Goal: Information Seeking & Learning: Learn about a topic

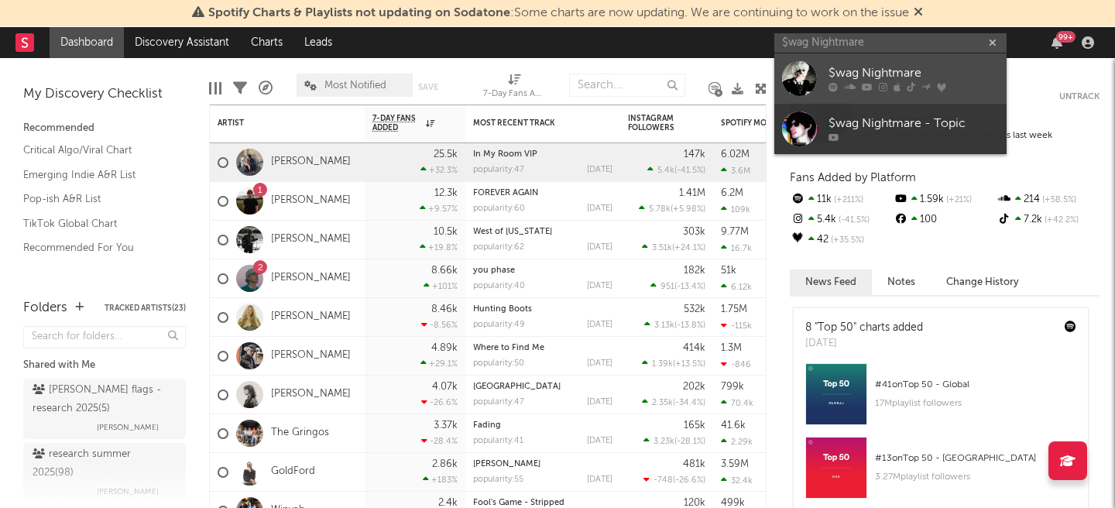
type input "$wag Nightmare"
click at [887, 67] on div "$wag Nightmare" at bounding box center [913, 73] width 170 height 19
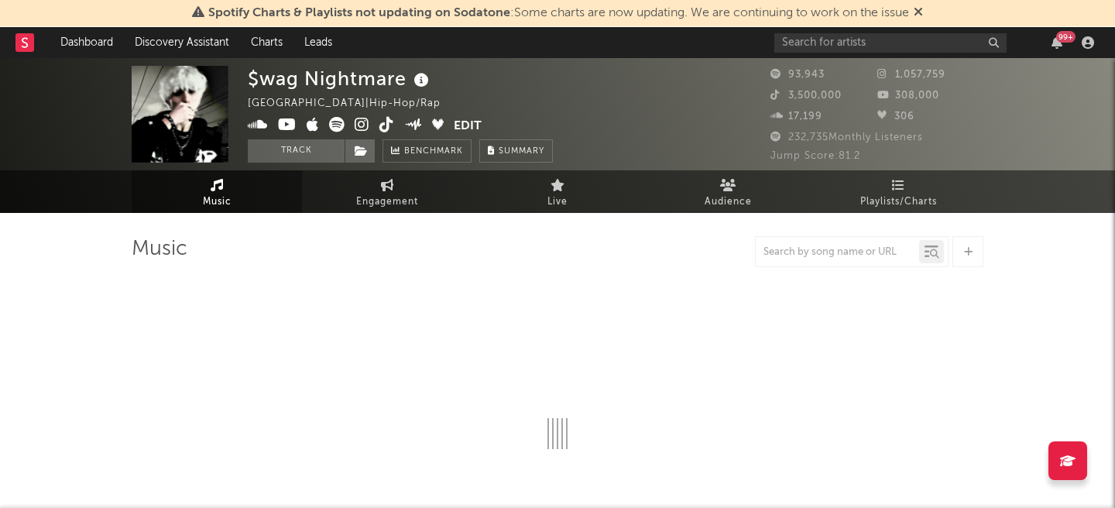
select select "6m"
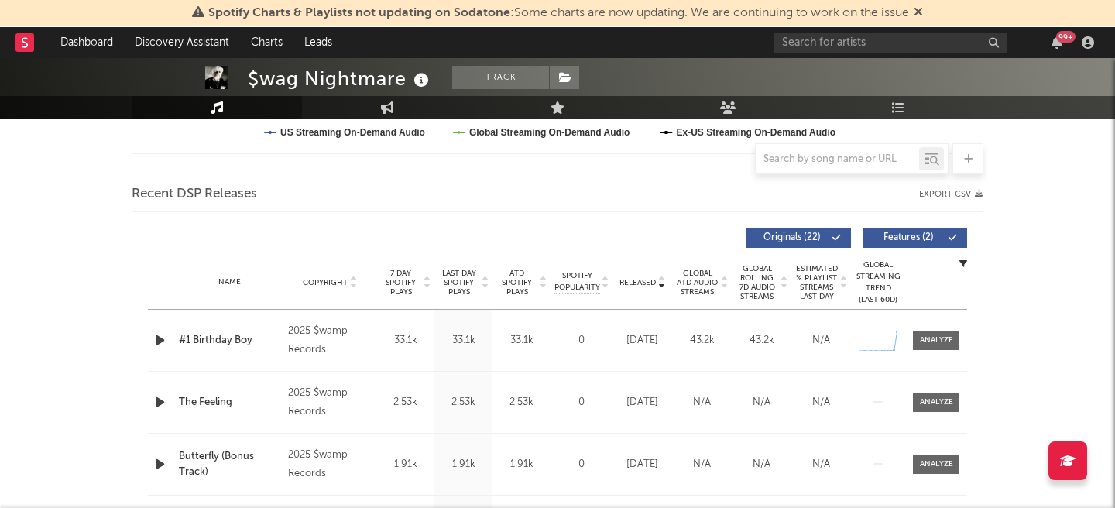
scroll to position [495, 0]
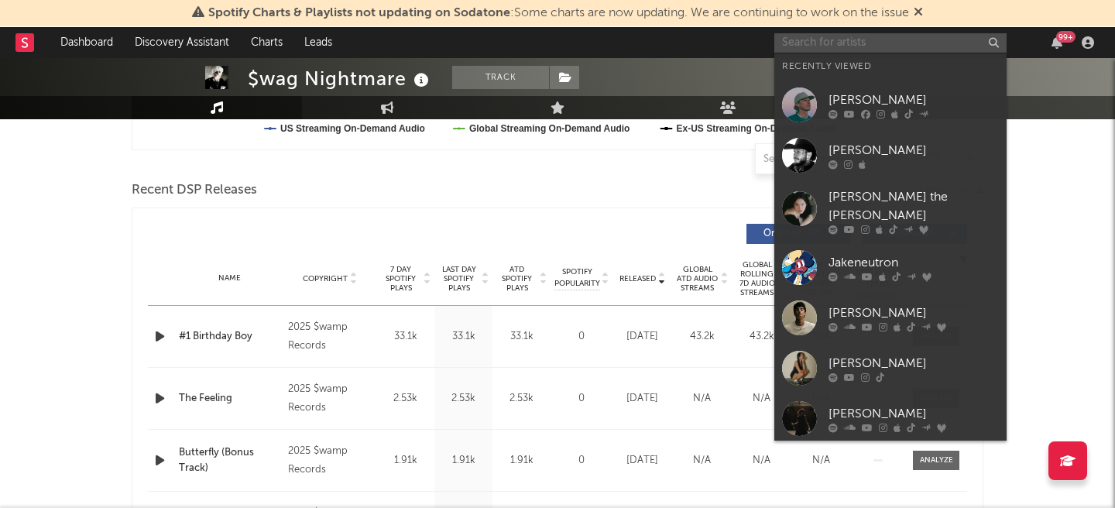
click at [826, 46] on input "text" at bounding box center [890, 42] width 232 height 19
paste input "Mick Jenkins"
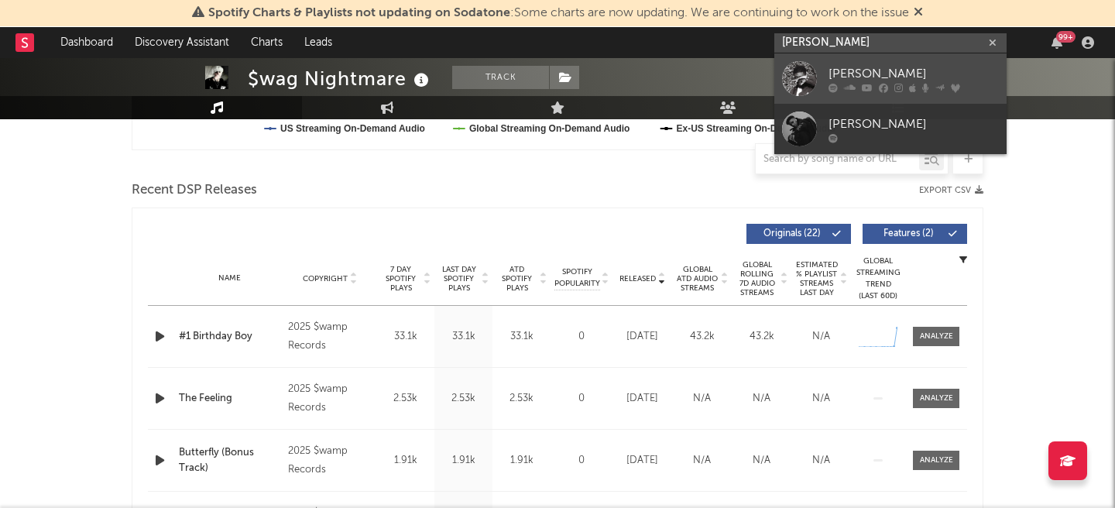
type input "Mick Jenkins"
click at [886, 77] on div "Mick Jenkins" at bounding box center [913, 73] width 170 height 19
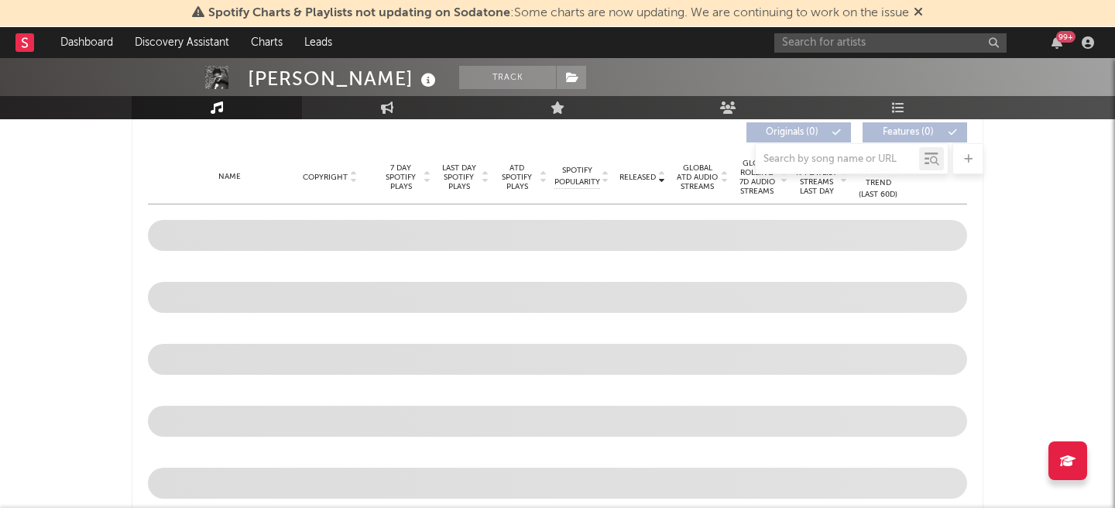
scroll to position [497, 0]
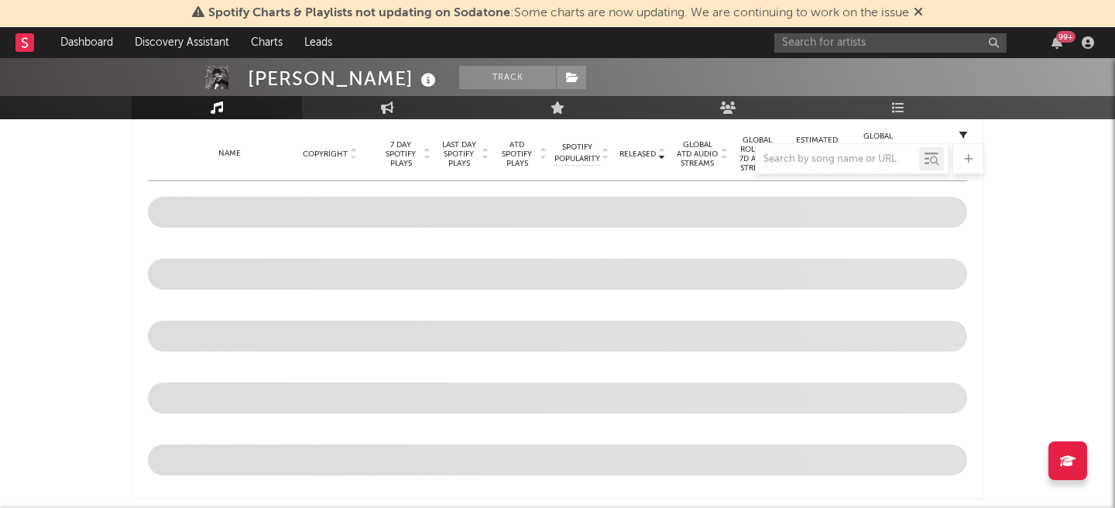
select select "6m"
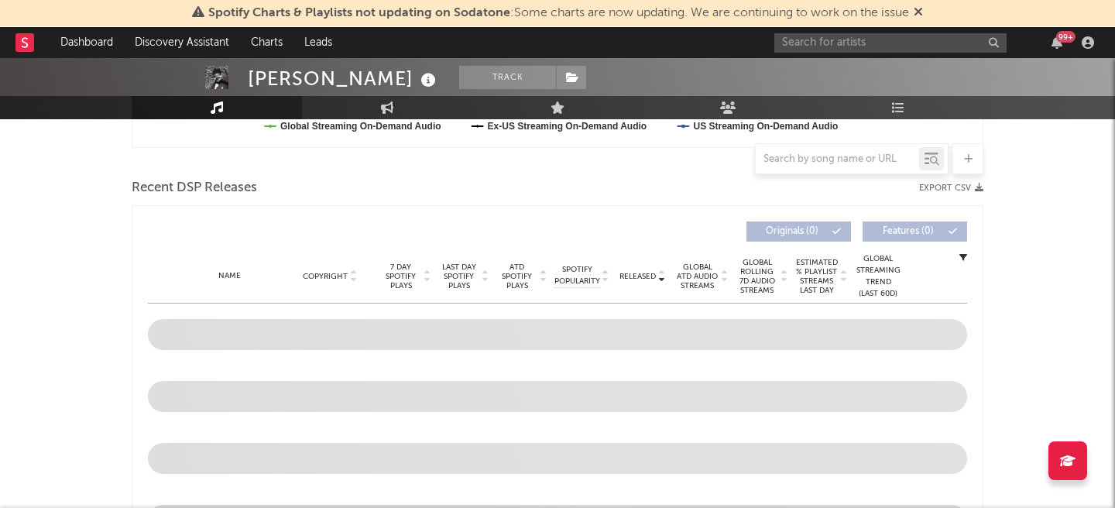
scroll to position [619, 0]
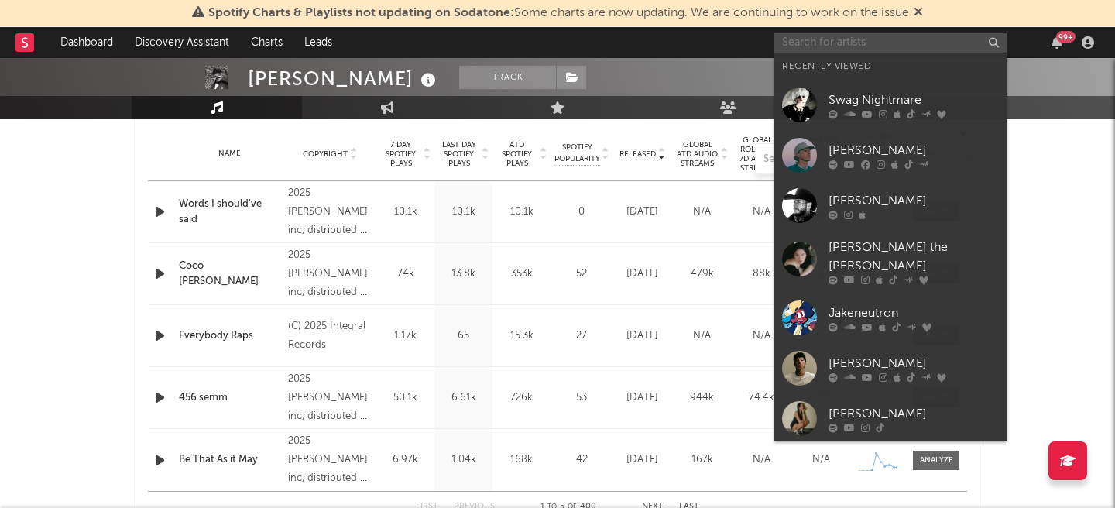
click at [839, 40] on input "text" at bounding box center [890, 42] width 232 height 19
paste input "r u s s e l b u c k"
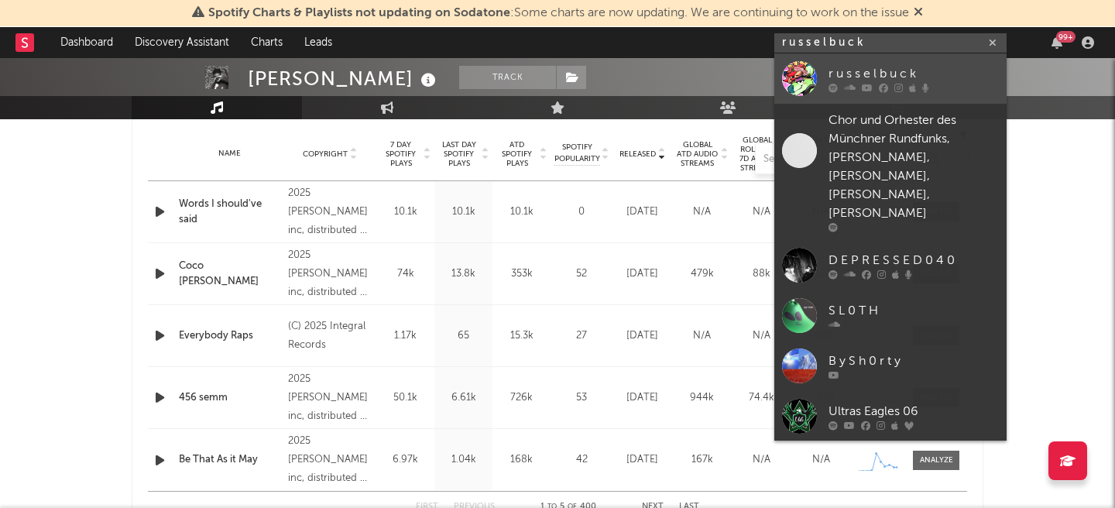
type input "r u s s e l b u c k"
click at [876, 67] on div "r u s s e l b u c k" at bounding box center [913, 73] width 170 height 19
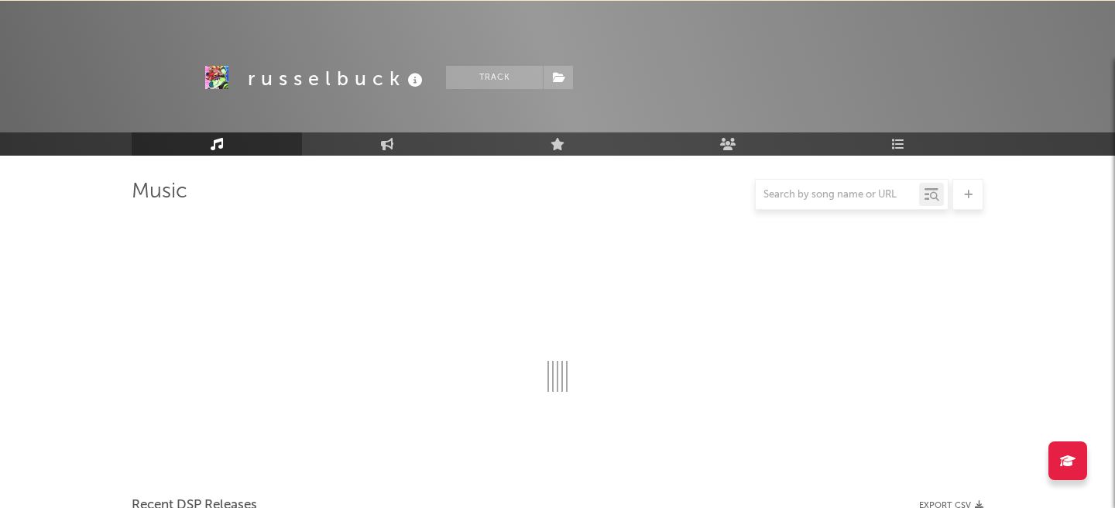
scroll to position [619, 0]
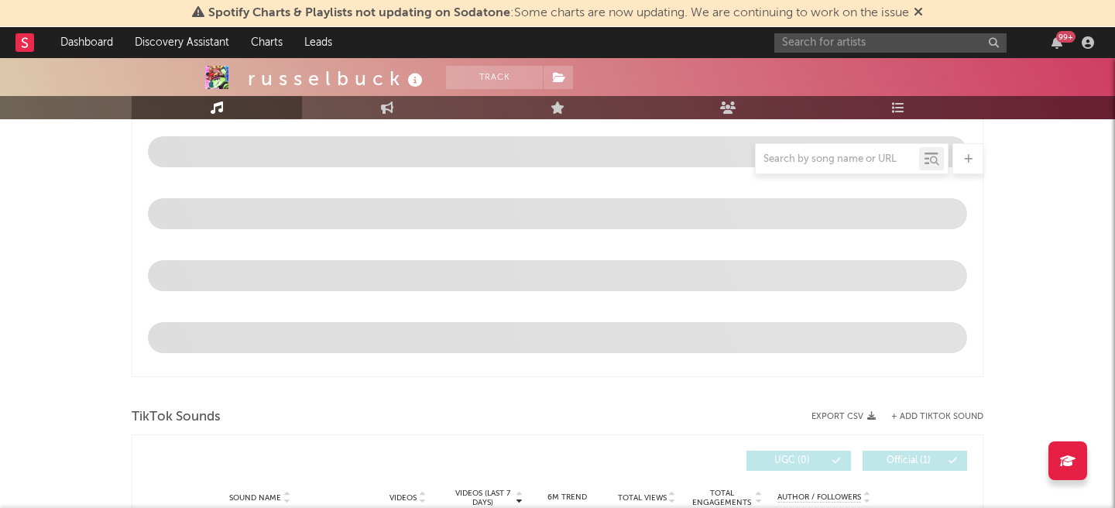
select select "6m"
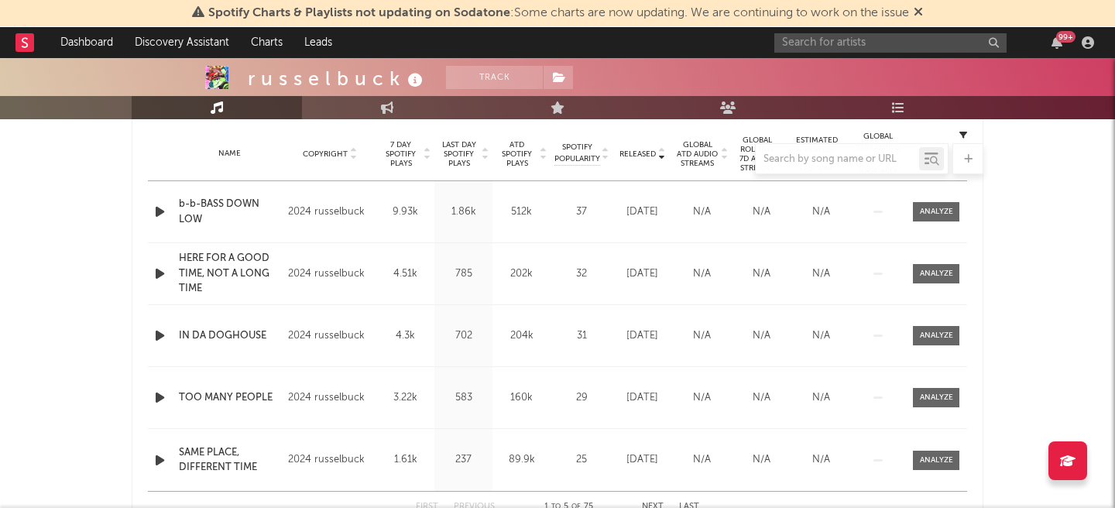
click at [157, 218] on icon "button" at bounding box center [160, 211] width 16 height 19
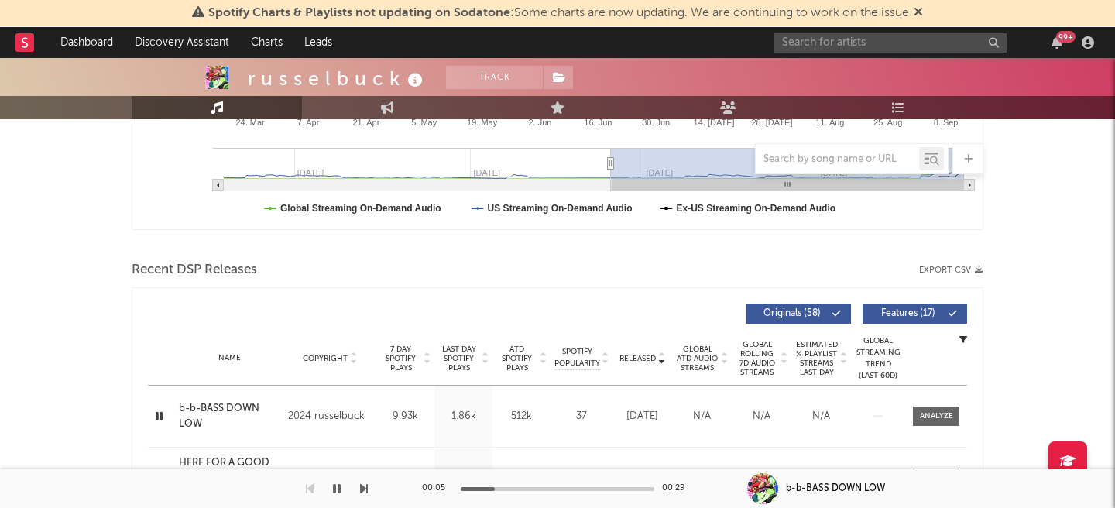
scroll to position [428, 0]
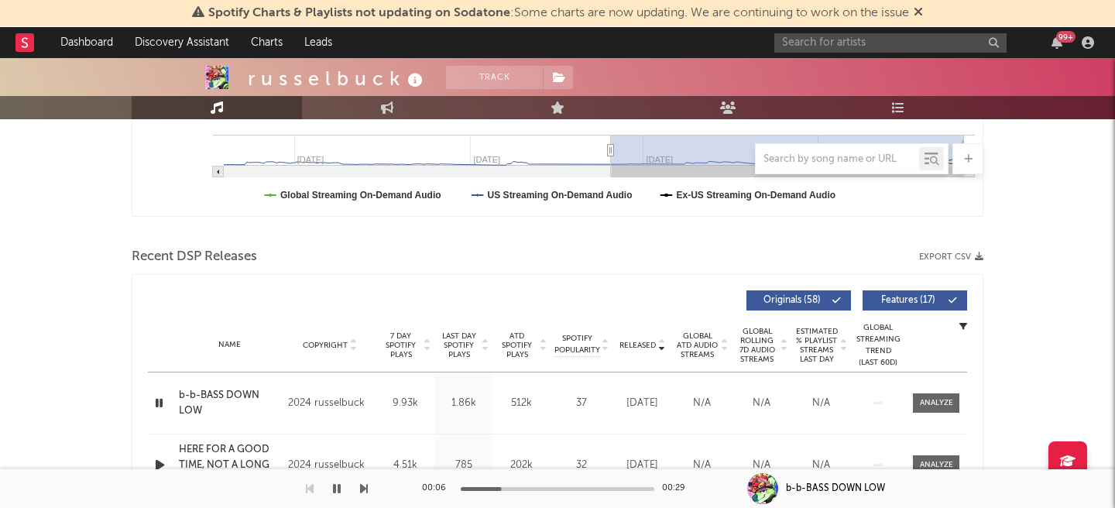
click at [157, 403] on icon "button" at bounding box center [159, 402] width 15 height 19
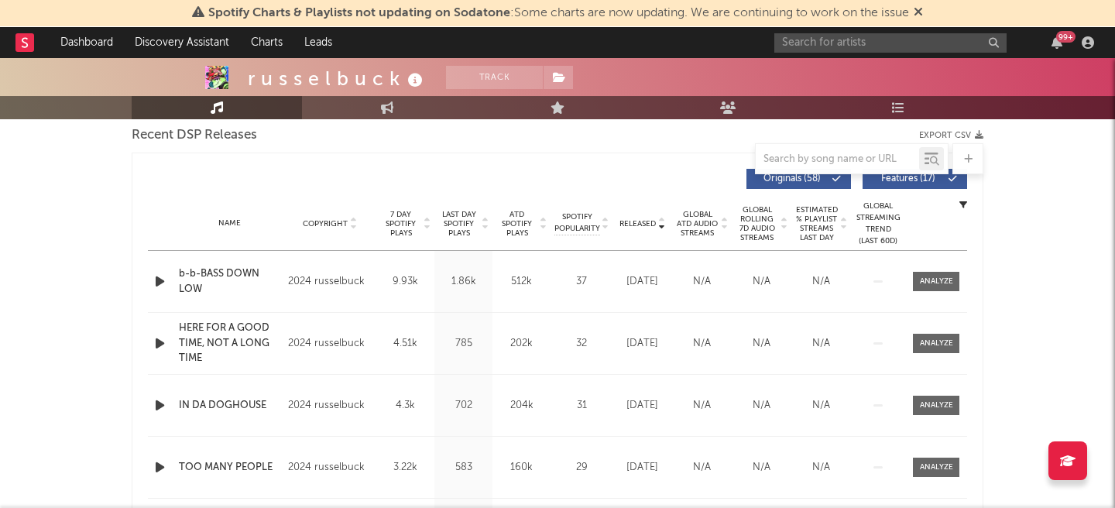
scroll to position [554, 0]
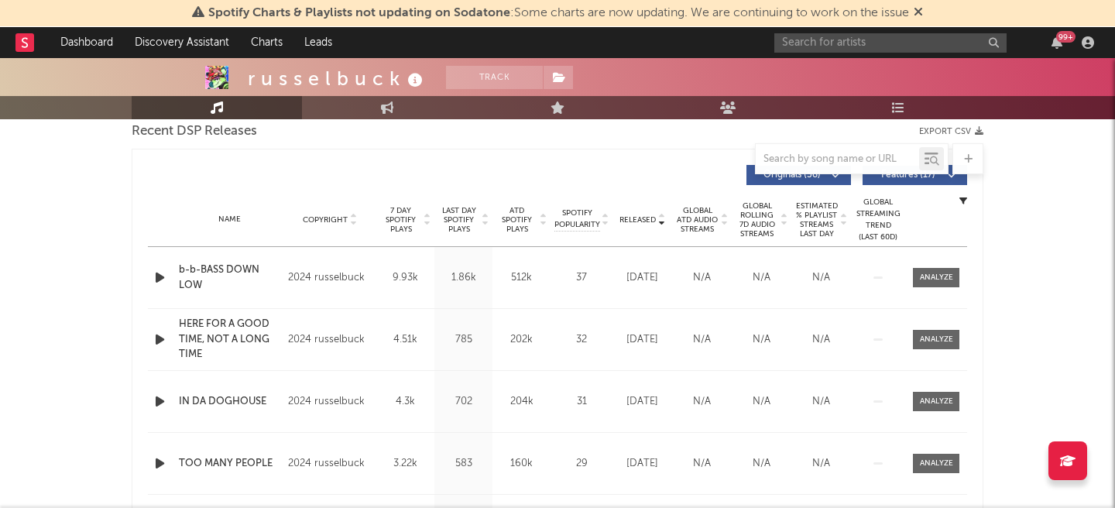
click at [641, 222] on span "Released" at bounding box center [637, 219] width 36 height 9
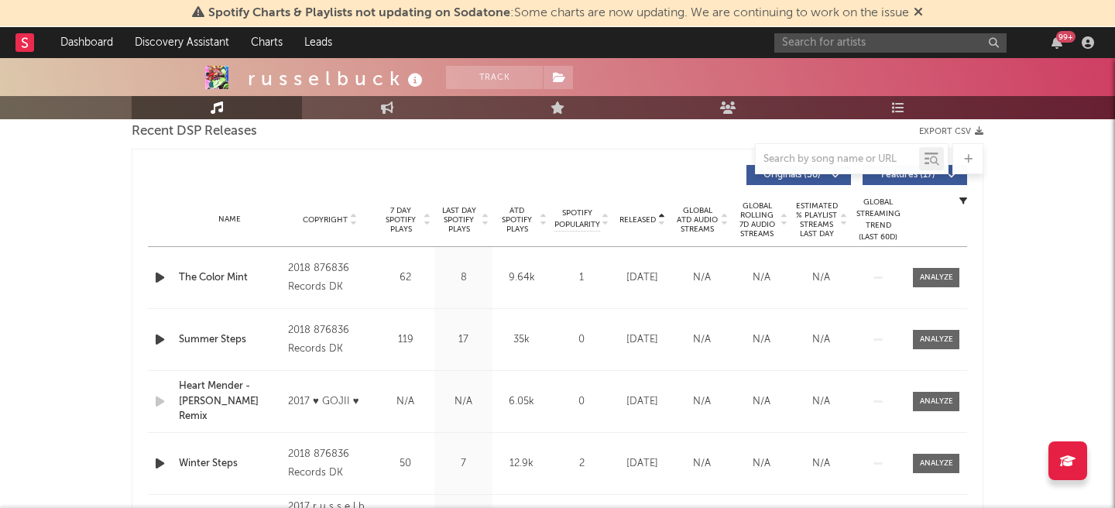
click at [403, 217] on span "7 Day Spotify Plays" at bounding box center [400, 220] width 41 height 28
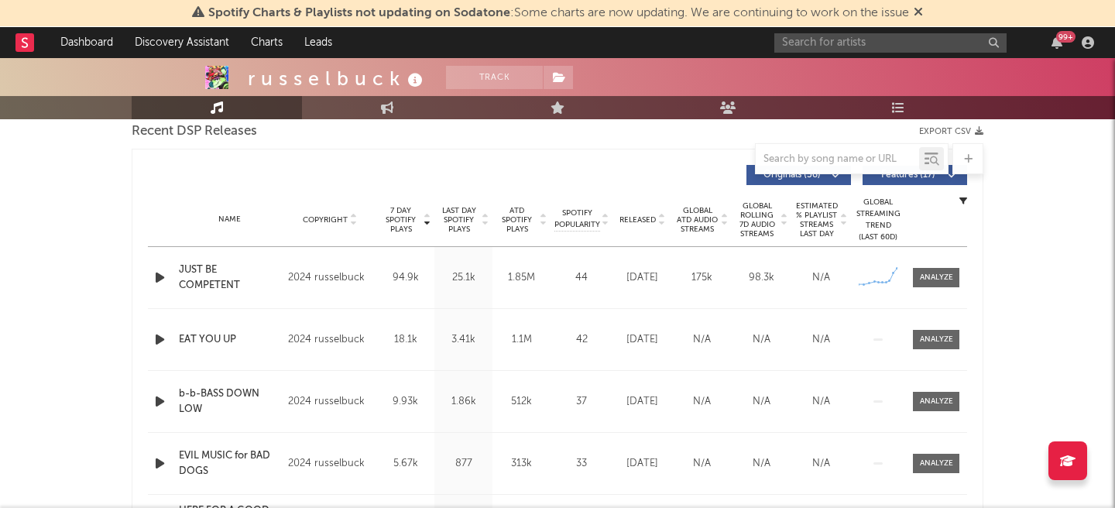
click at [166, 278] on icon "button" at bounding box center [160, 277] width 16 height 19
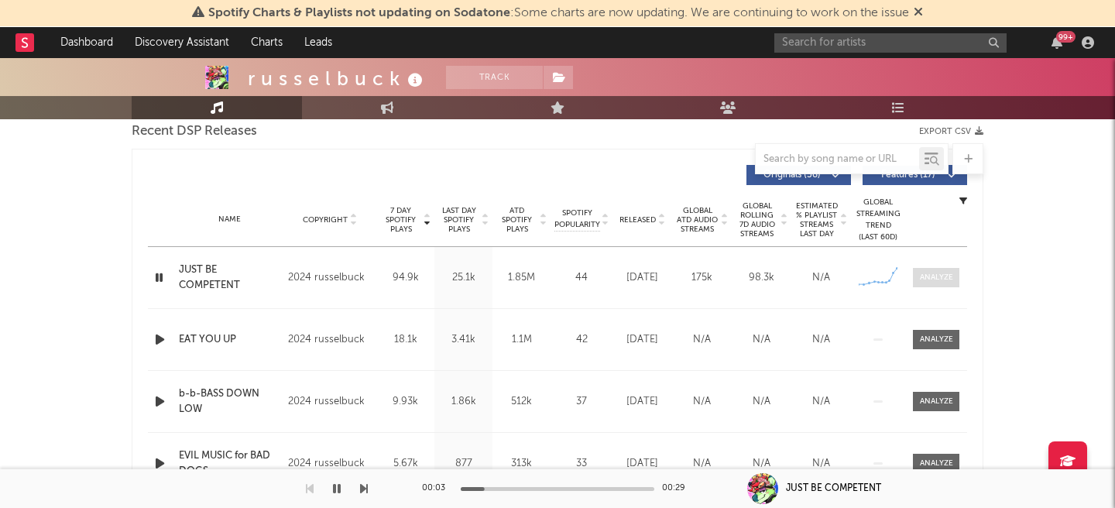
click at [946, 276] on div at bounding box center [936, 278] width 33 height 12
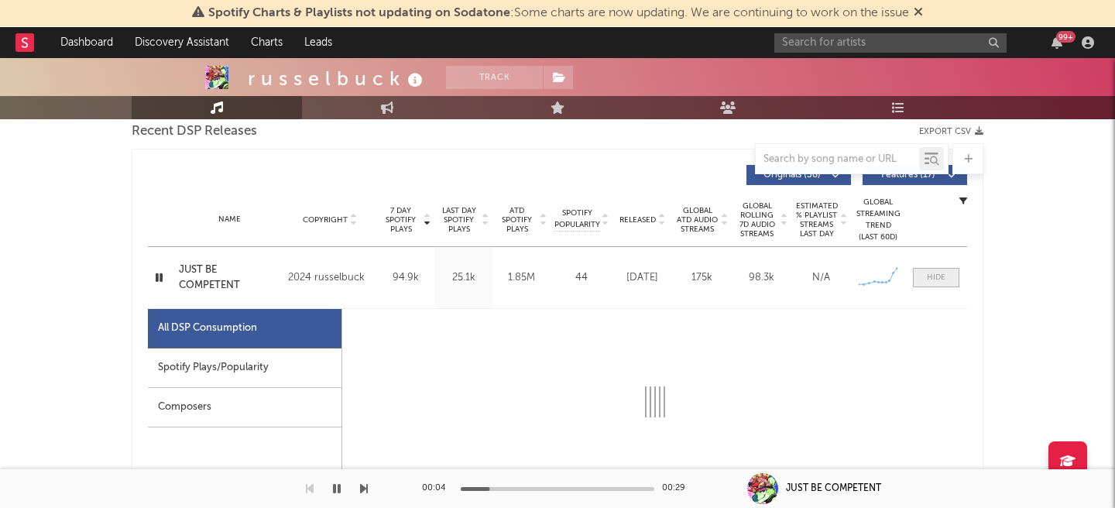
select select "6m"
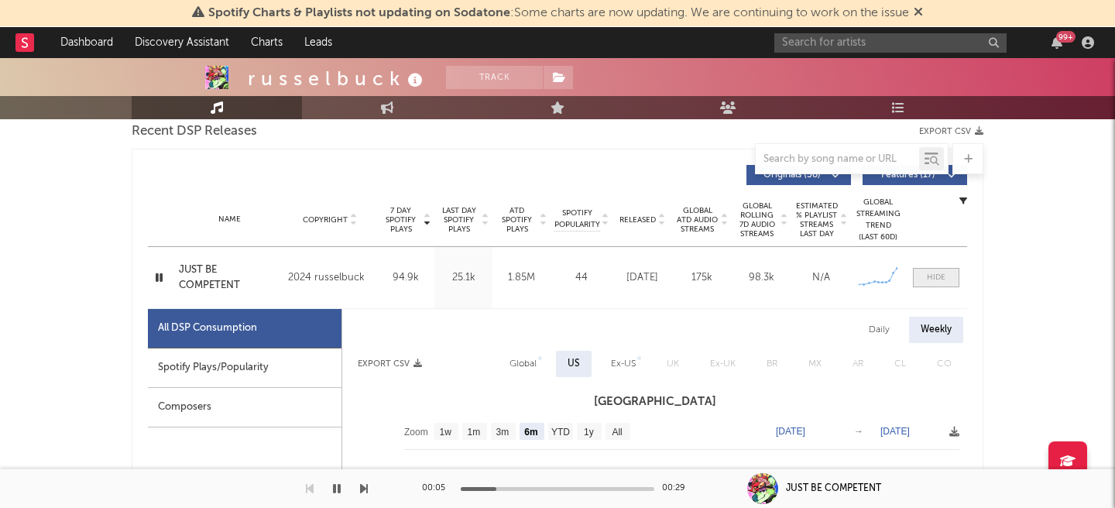
click at [946, 276] on span at bounding box center [936, 277] width 46 height 19
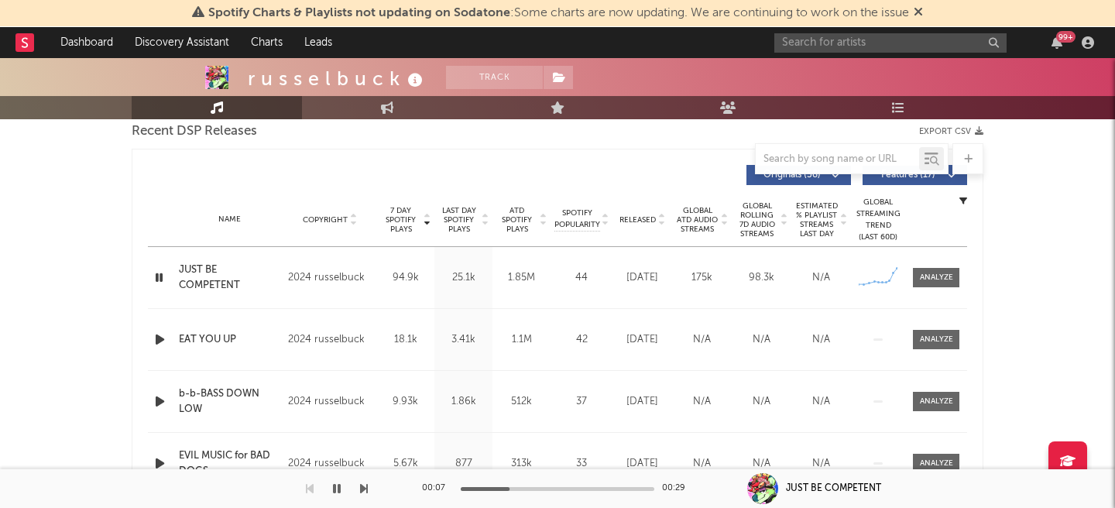
click at [156, 280] on icon "button" at bounding box center [159, 277] width 15 height 19
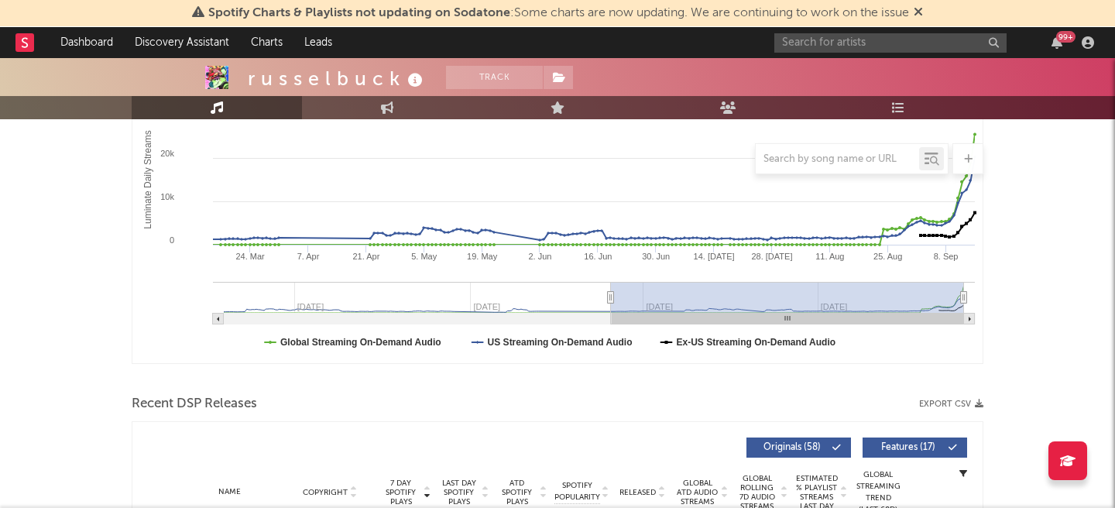
scroll to position [440, 0]
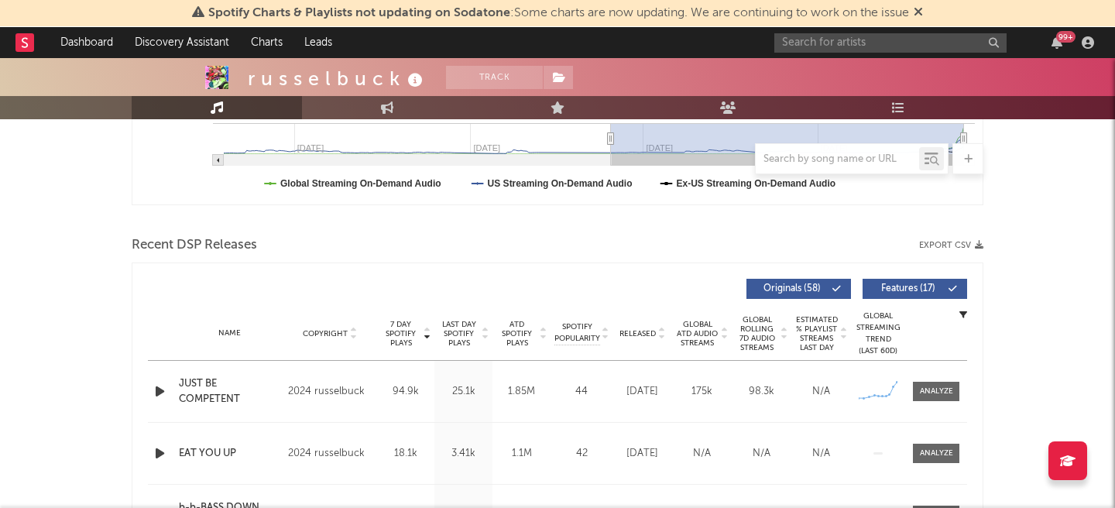
click at [159, 388] on icon "button" at bounding box center [160, 391] width 16 height 19
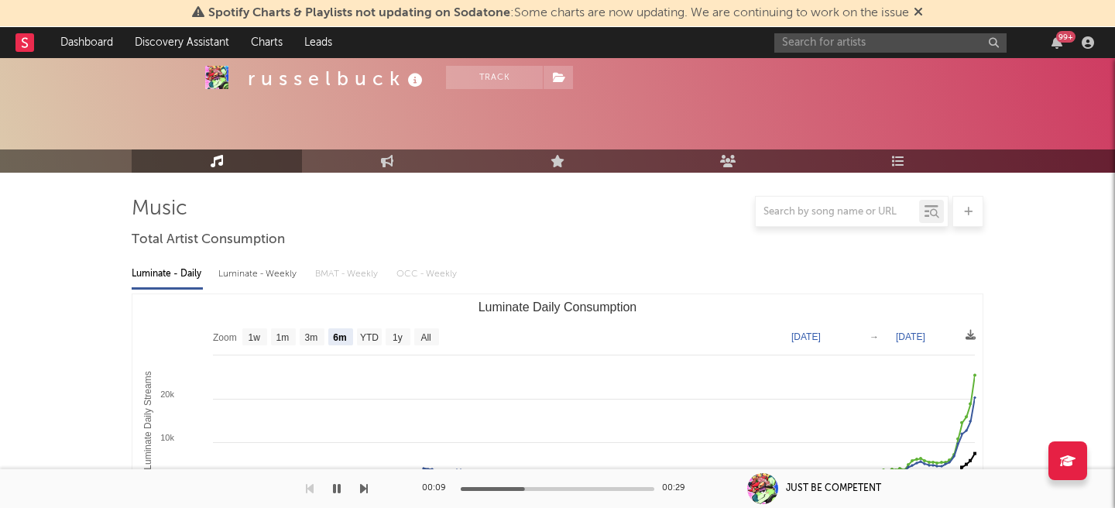
scroll to position [0, 0]
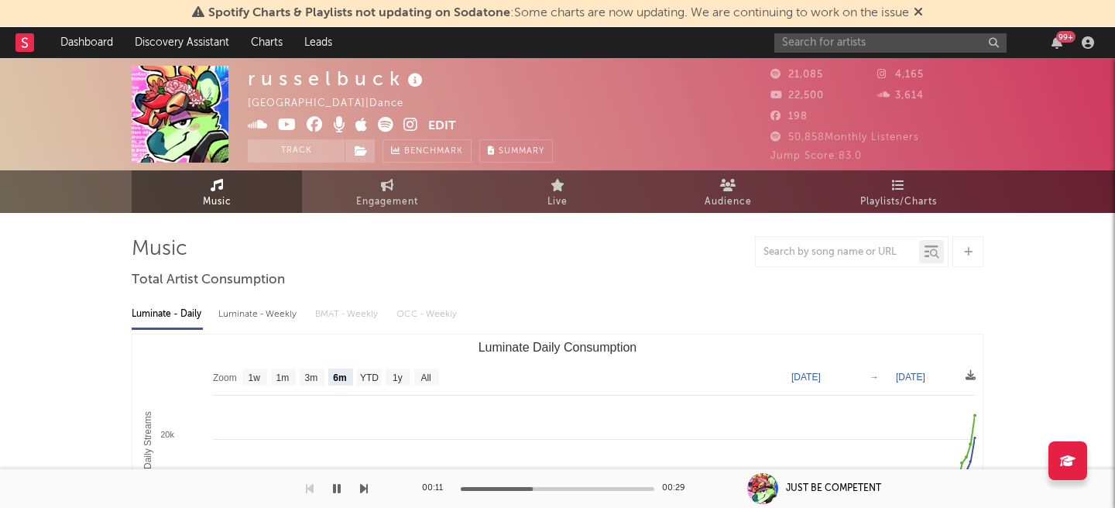
click at [410, 126] on icon at bounding box center [410, 124] width 15 height 15
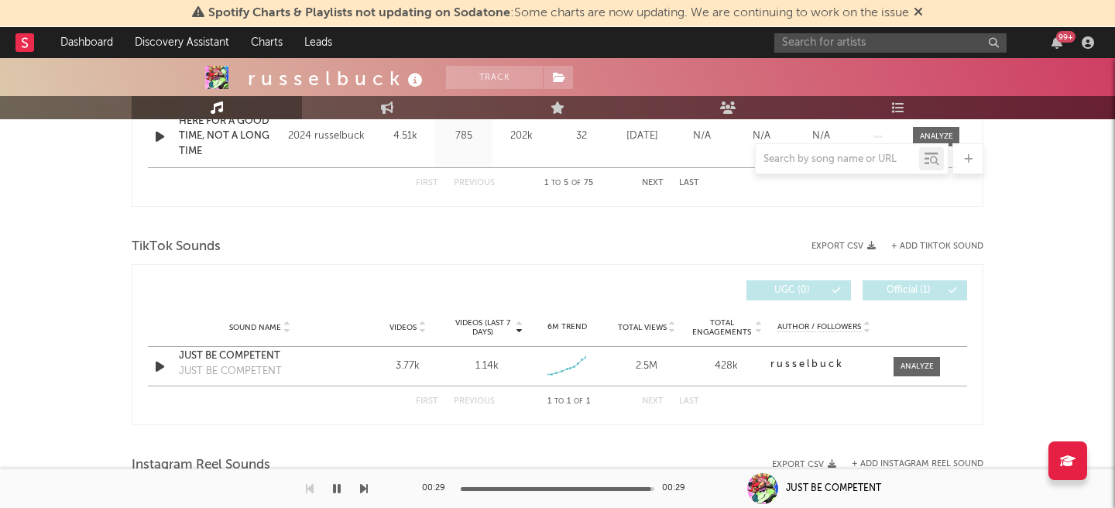
scroll to position [924, 0]
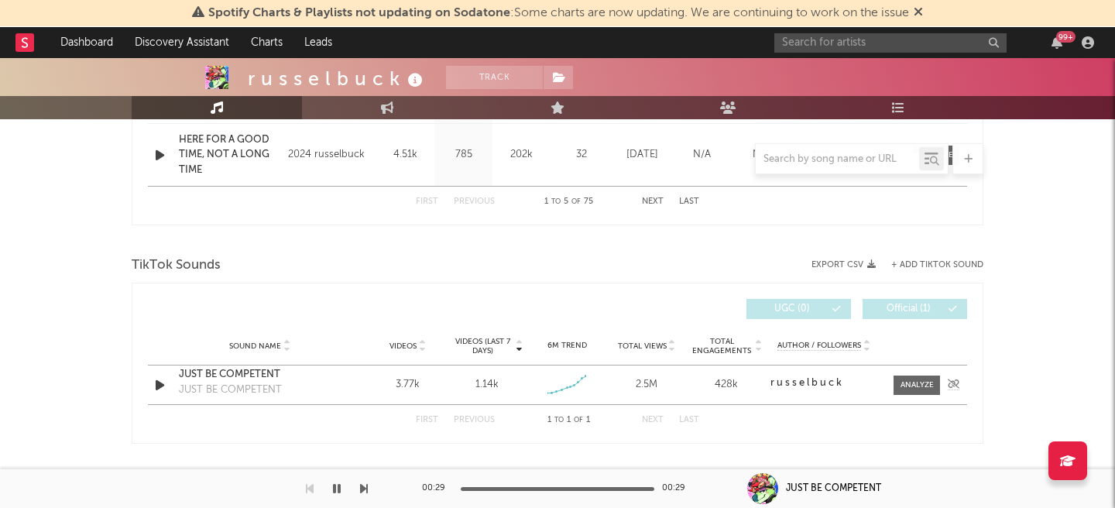
click at [203, 372] on div "JUST BE COMPETENT" at bounding box center [260, 374] width 162 height 15
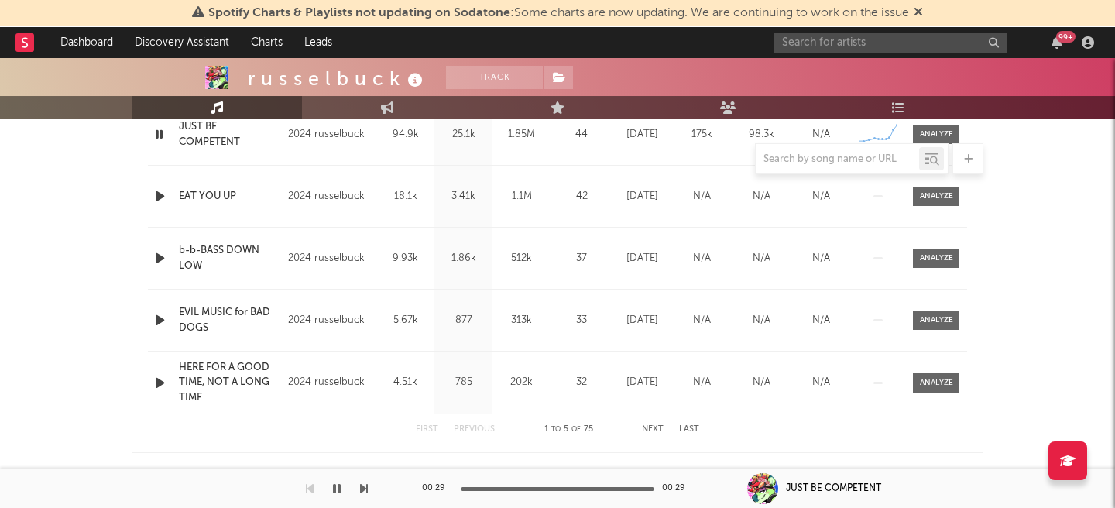
scroll to position [574, 0]
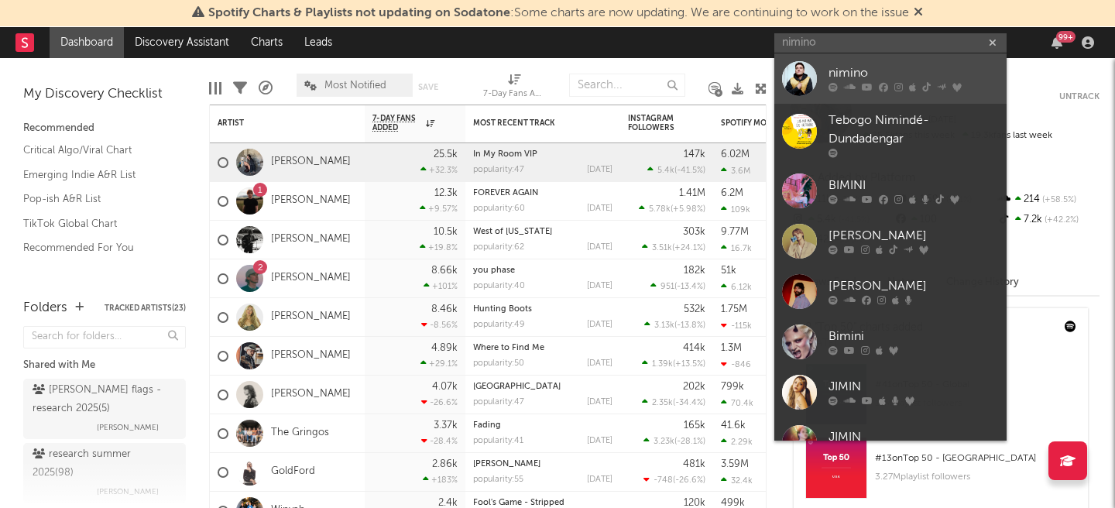
type input "nimino"
click at [924, 71] on div "nimino" at bounding box center [913, 73] width 170 height 19
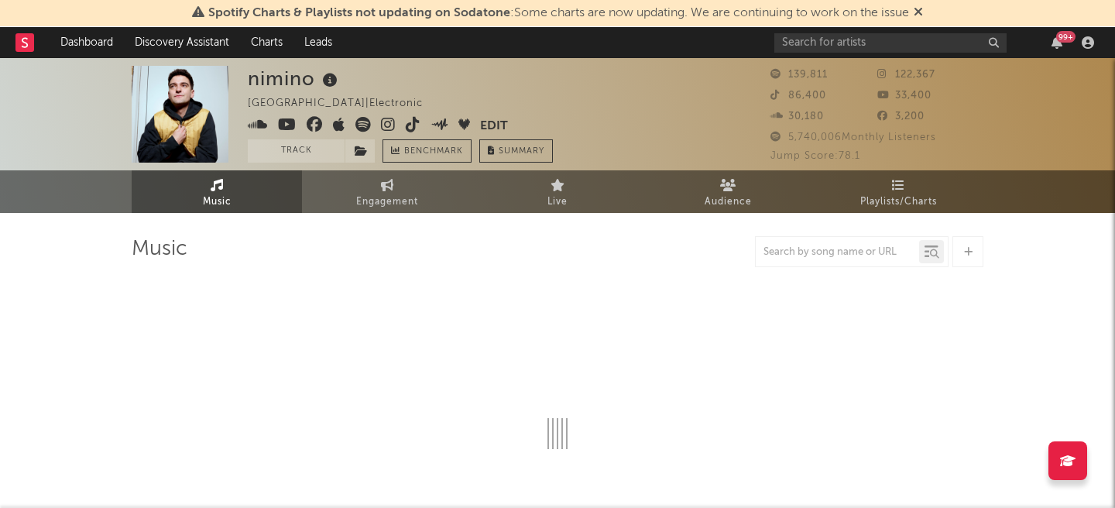
select select "6m"
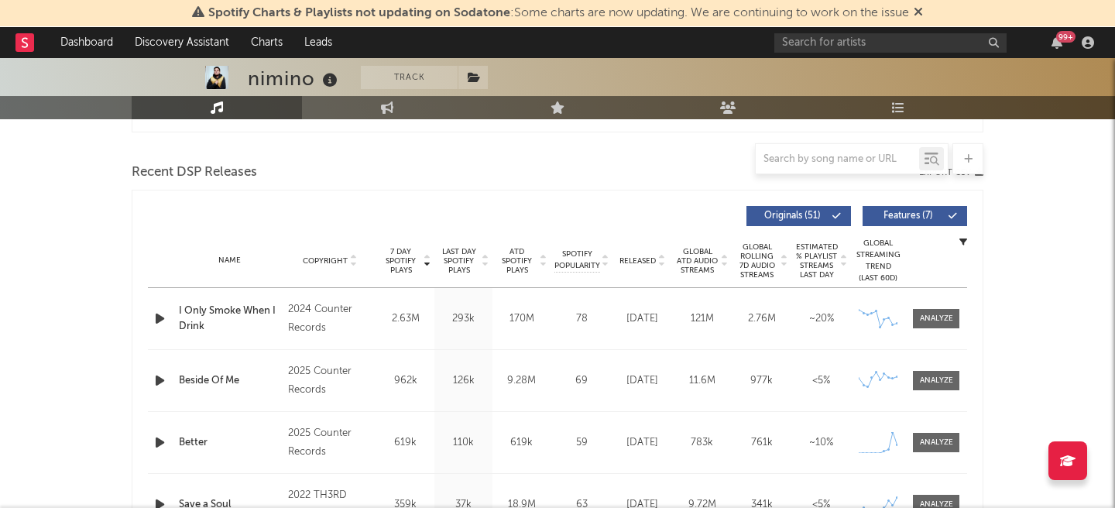
scroll to position [526, 0]
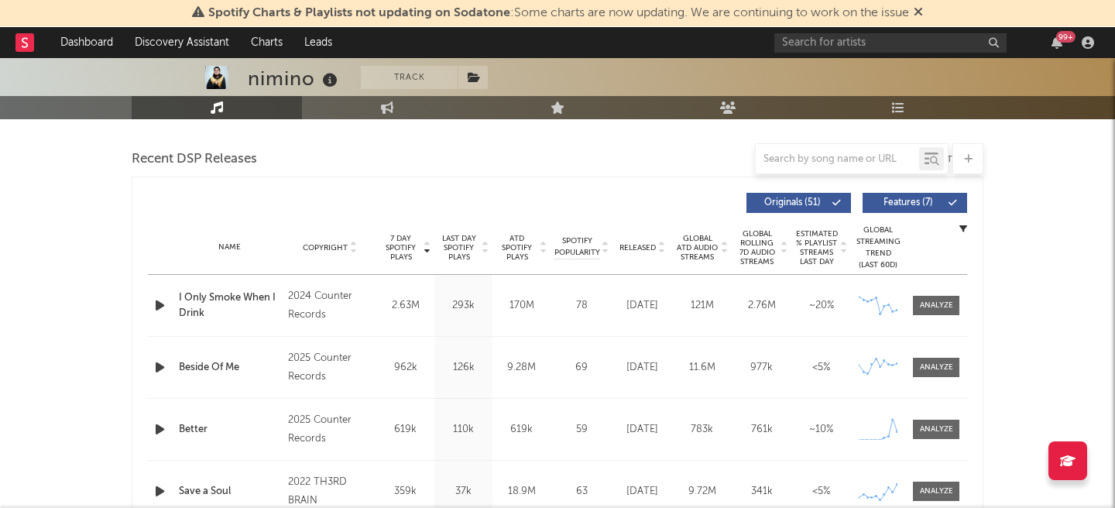
click at [637, 245] on span "Released" at bounding box center [637, 247] width 36 height 9
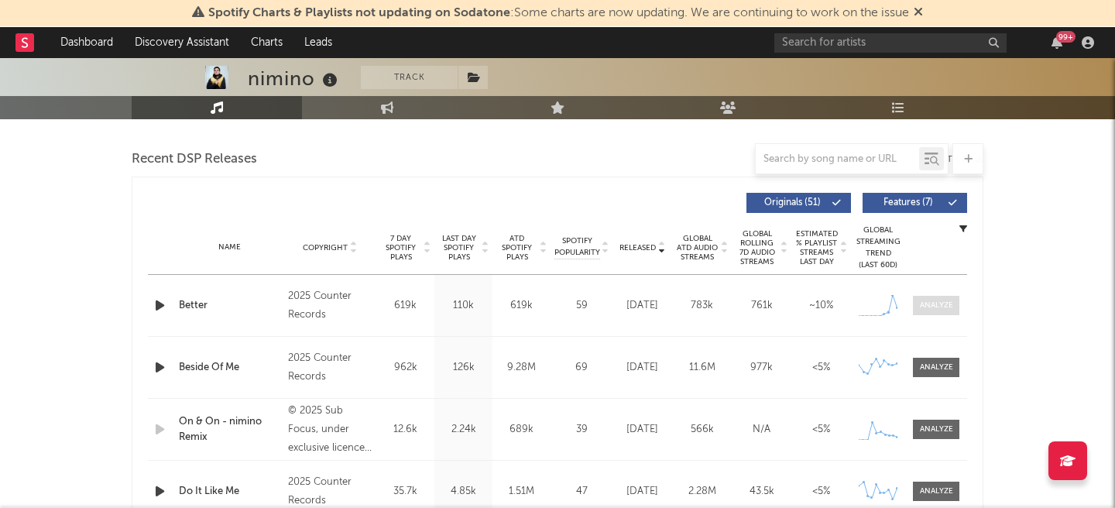
click at [936, 307] on div at bounding box center [936, 306] width 33 height 12
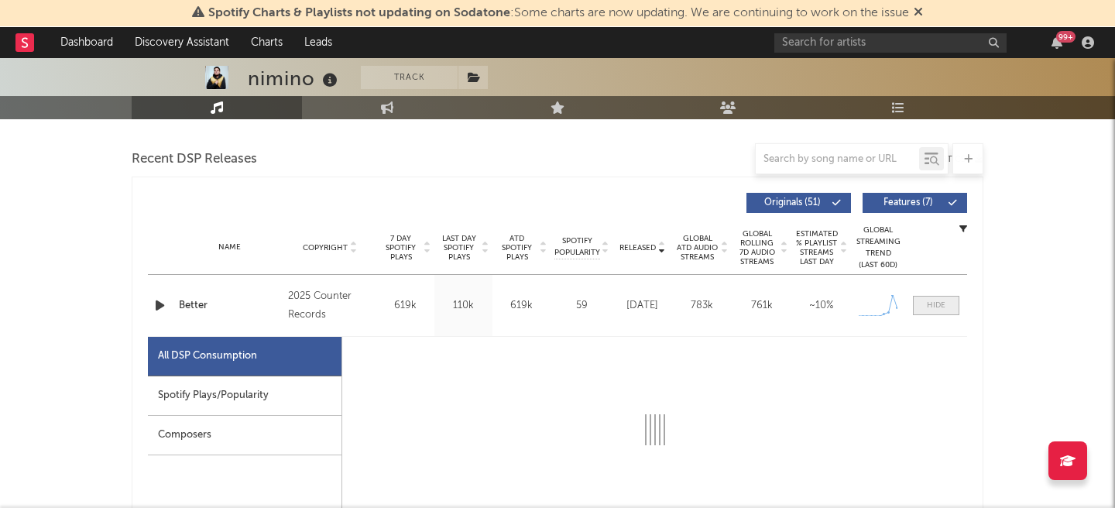
select select "1w"
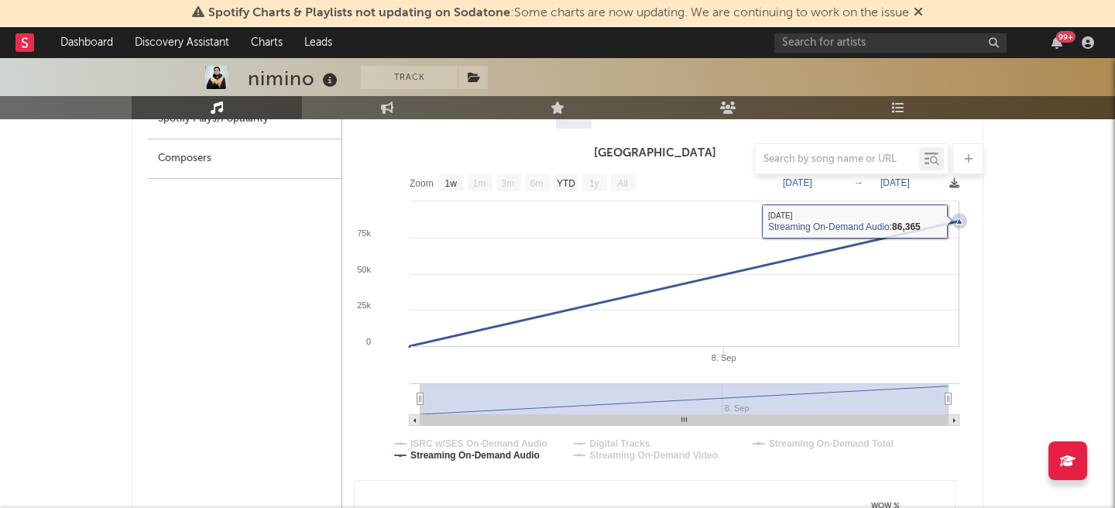
scroll to position [672, 0]
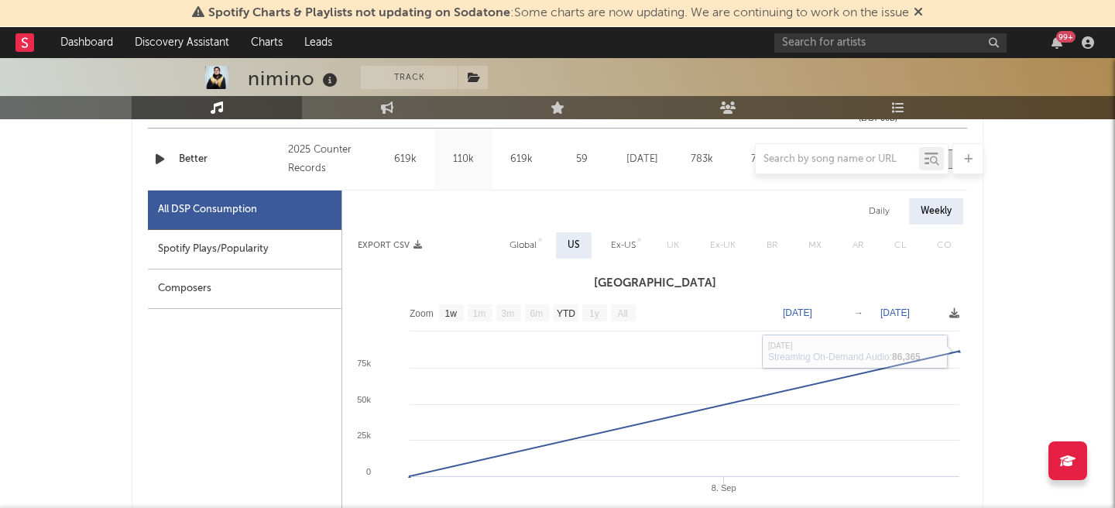
click at [260, 242] on div "Spotify Plays/Popularity" at bounding box center [245, 249] width 194 height 39
select select "1w"
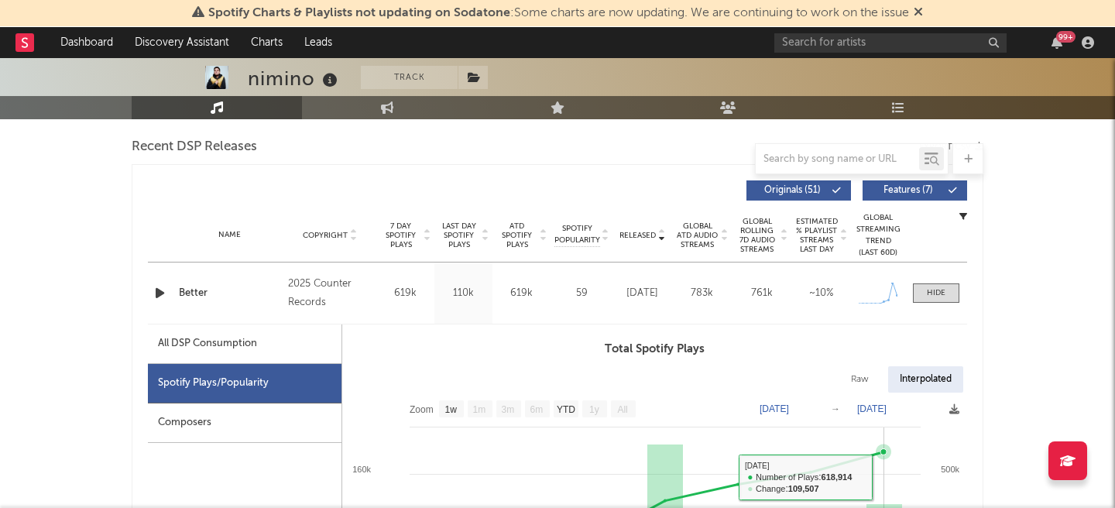
scroll to position [492, 0]
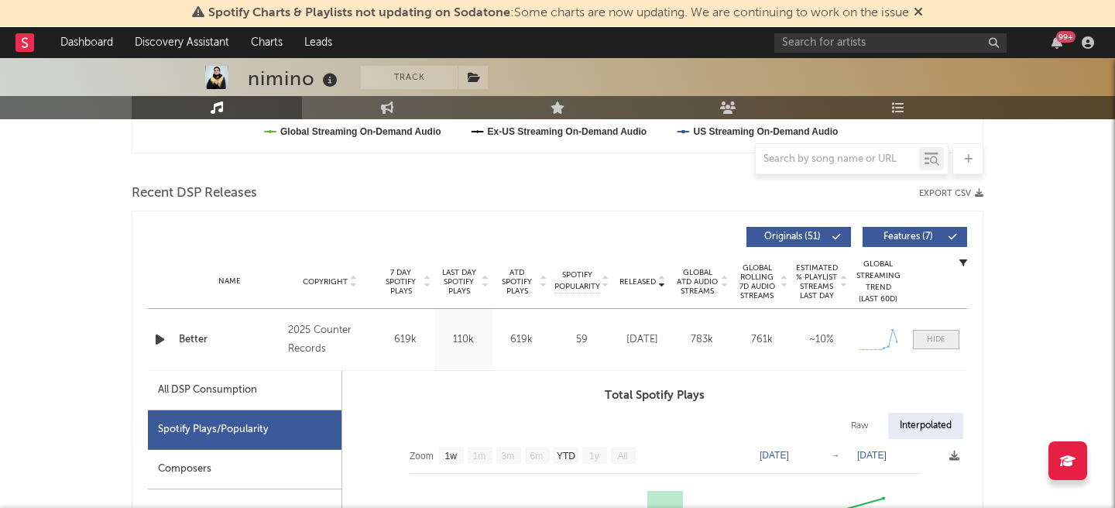
click at [927, 338] on div at bounding box center [936, 340] width 19 height 12
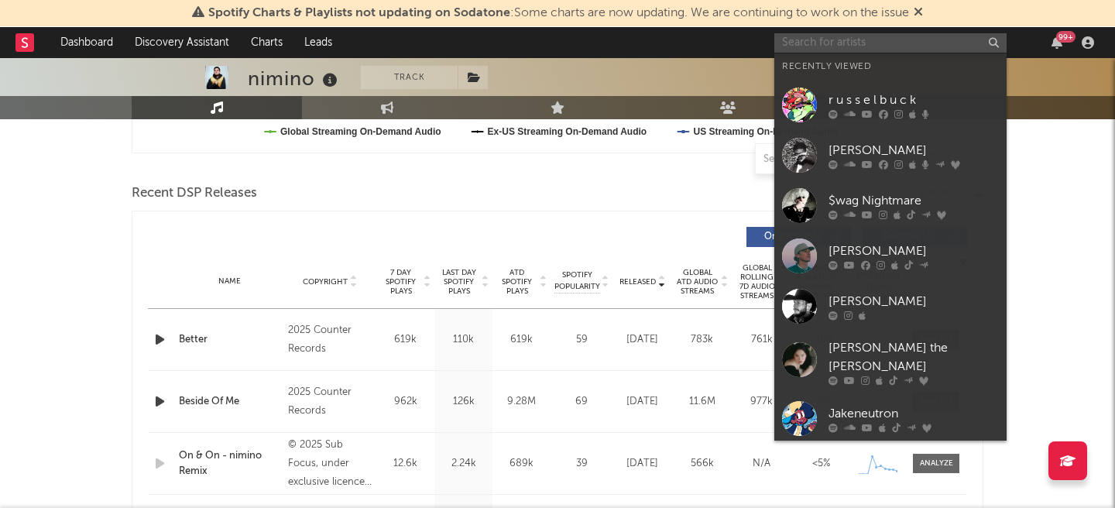
click at [796, 43] on input "text" at bounding box center [890, 42] width 232 height 19
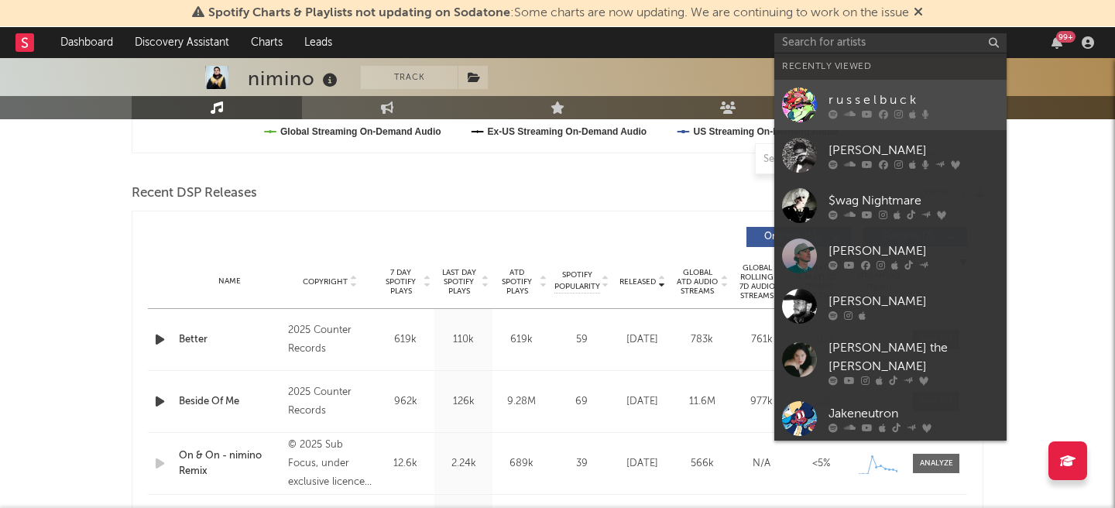
click at [848, 84] on link "r u s s e l b u c k" at bounding box center [890, 105] width 232 height 50
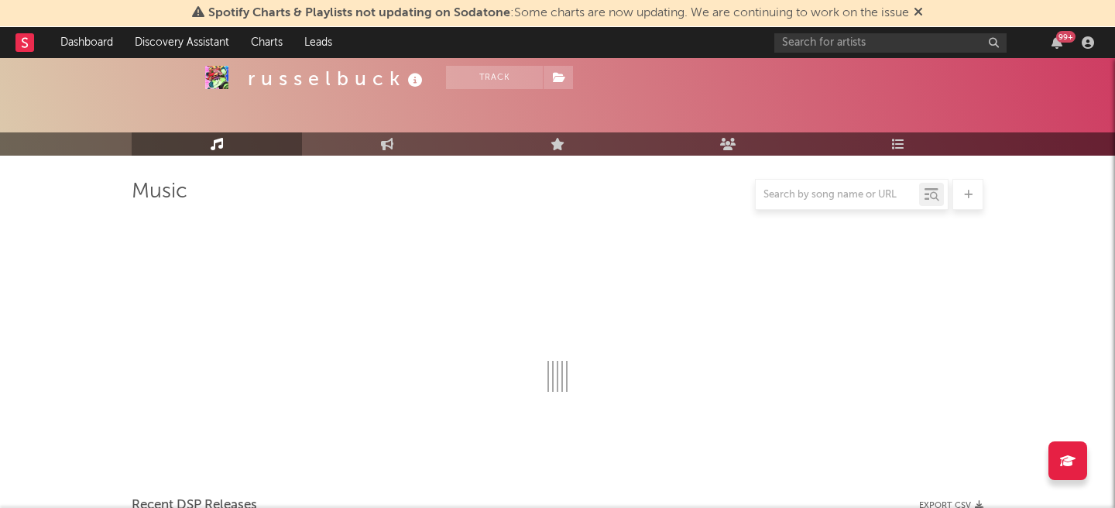
scroll to position [492, 0]
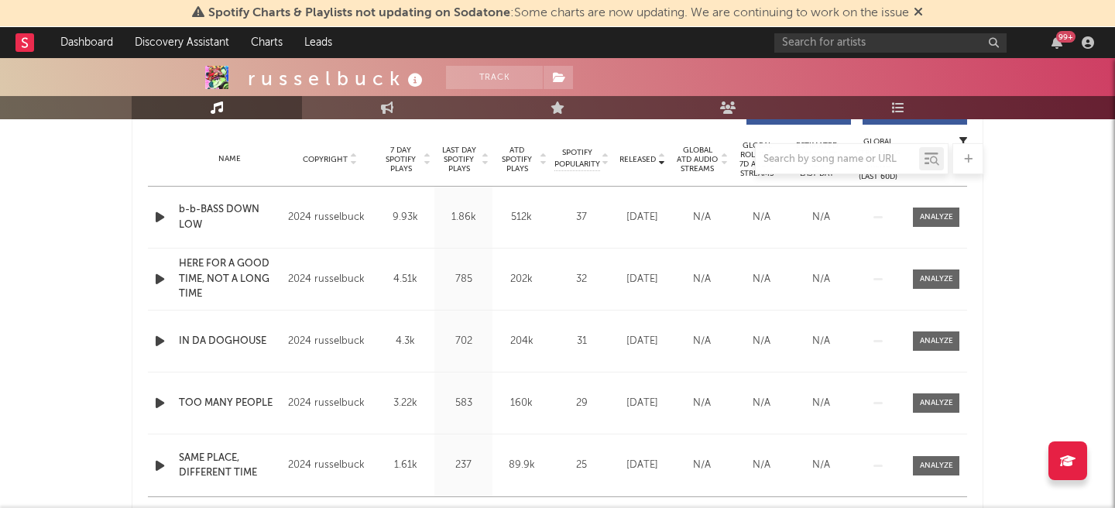
select select "6m"
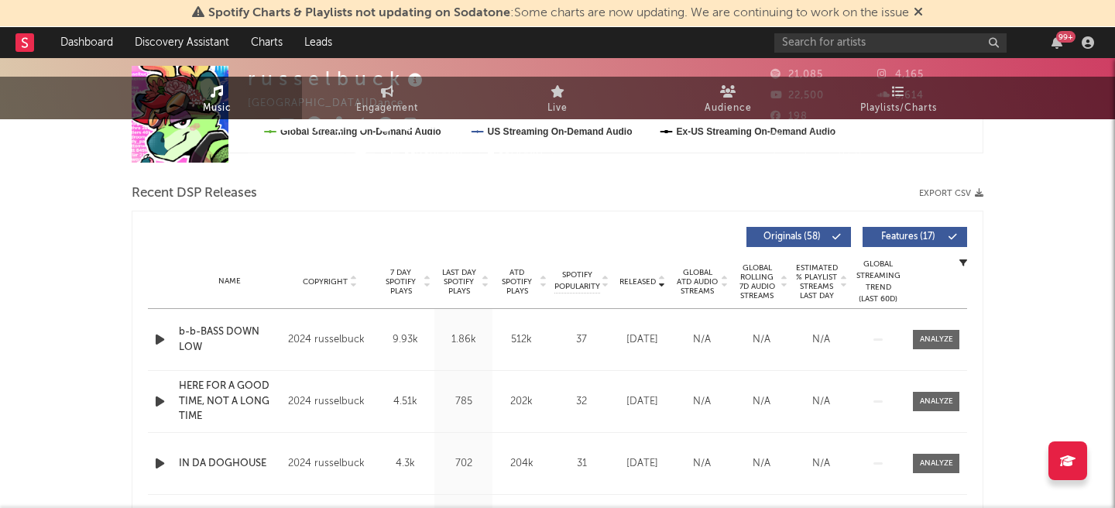
scroll to position [0, 0]
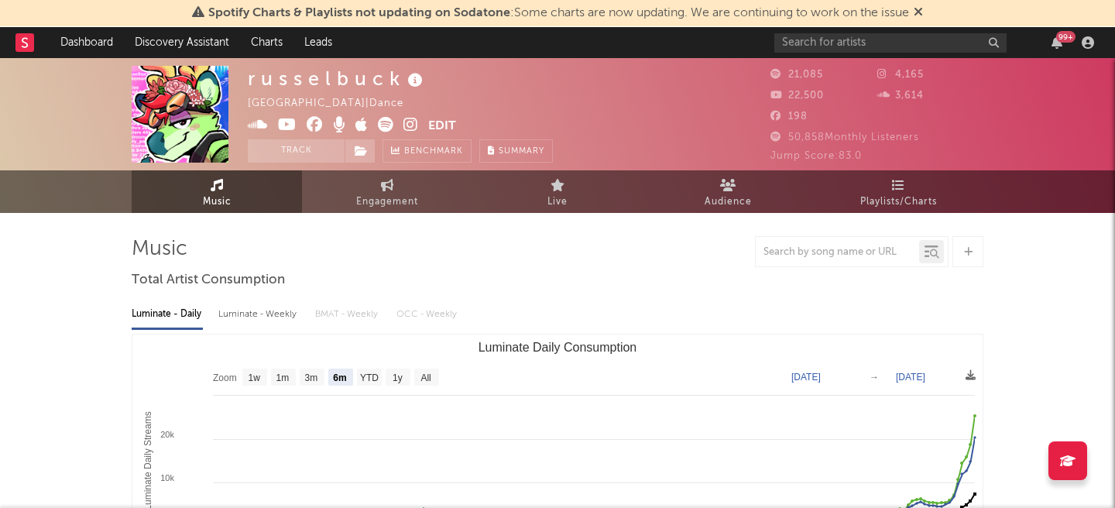
click at [410, 125] on icon at bounding box center [410, 124] width 15 height 15
